Goal: Task Accomplishment & Management: Manage account settings

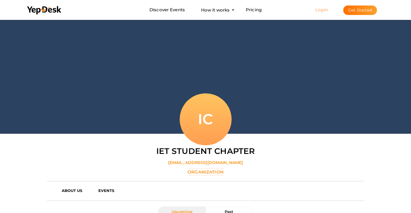
click at [325, 9] on link "Login" at bounding box center [321, 9] width 13 height 5
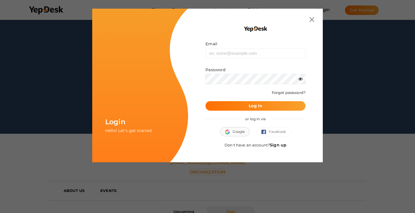
click at [239, 134] on button "Google" at bounding box center [234, 131] width 29 height 9
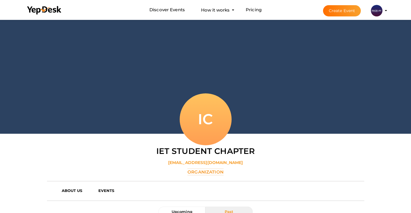
click at [382, 11] on profile-pic at bounding box center [377, 10] width 12 height 4
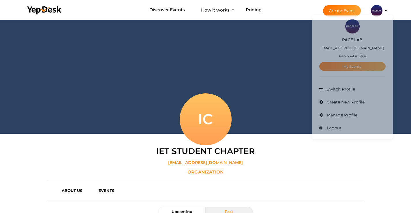
click at [352, 68] on link "My Events" at bounding box center [352, 69] width 66 height 9
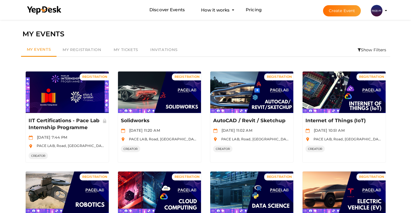
click at [369, 5] on button "PACE LAB internship.pacelab@gmail.com Personal Profile My Events Admin Switch P…" at bounding box center [376, 11] width 15 height 12
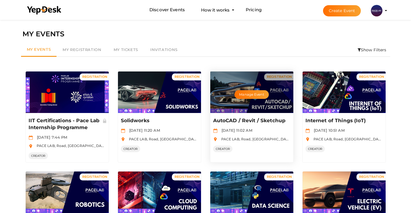
click at [222, 116] on div "AutoCAD / Revit / Sketchup Apr 15 2025, 11:02 AM PACE LAB, Road, Giringar Housi…" at bounding box center [251, 134] width 83 height 42
